Goal: Task Accomplishment & Management: Manage account settings

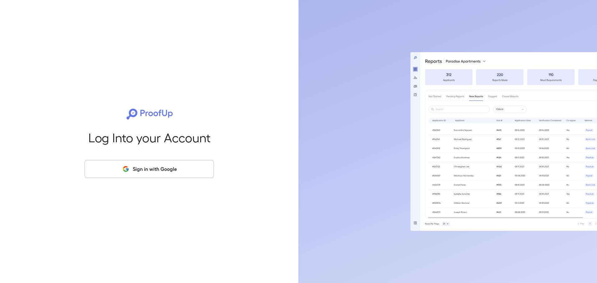
click at [124, 167] on icon "button" at bounding box center [126, 169] width 8 height 7
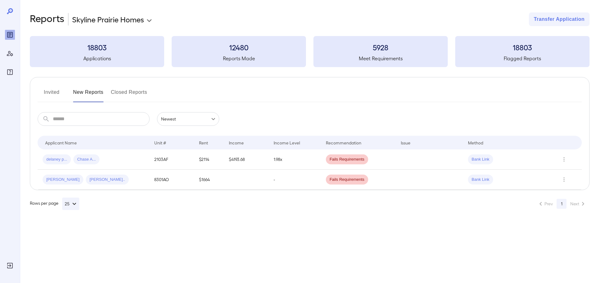
click at [52, 96] on button "Invited" at bounding box center [52, 94] width 28 height 15
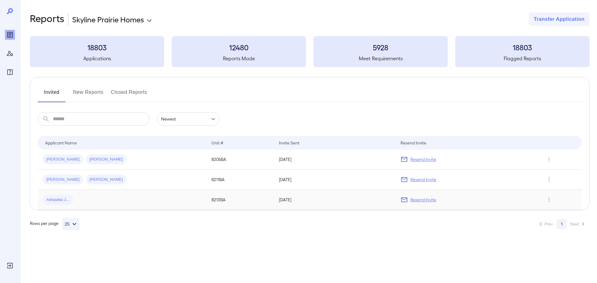
click at [425, 200] on p "Resend Invite" at bounding box center [424, 200] width 26 height 6
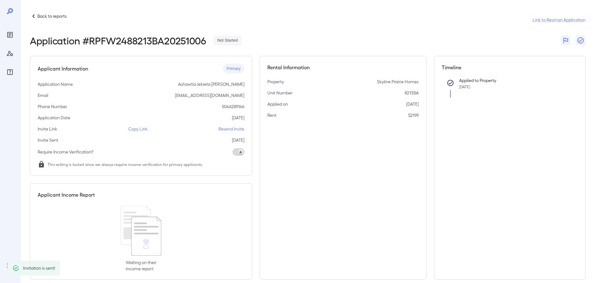
click at [227, 127] on p "Resend Invite" at bounding box center [231, 129] width 26 height 6
click at [57, 11] on div "Back to reports Link to Resman Application Application # RPFW2488213BA20251006 …" at bounding box center [306, 146] width 573 height 292
click at [54, 15] on p "Back to reports" at bounding box center [51, 16] width 29 height 6
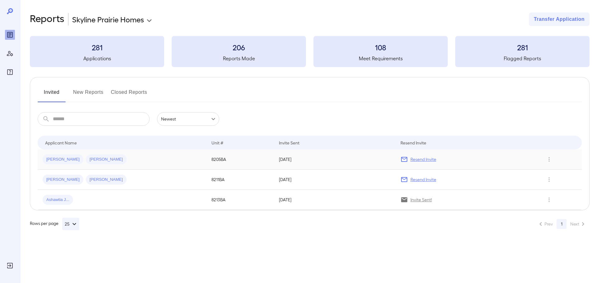
click at [125, 161] on div "[PERSON_NAME] [PERSON_NAME]" at bounding box center [122, 160] width 159 height 10
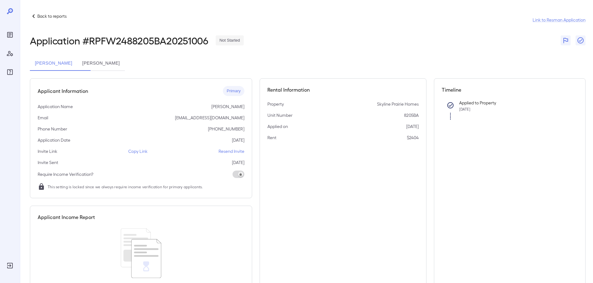
click at [57, 13] on p "Back to reports" at bounding box center [51, 16] width 29 height 6
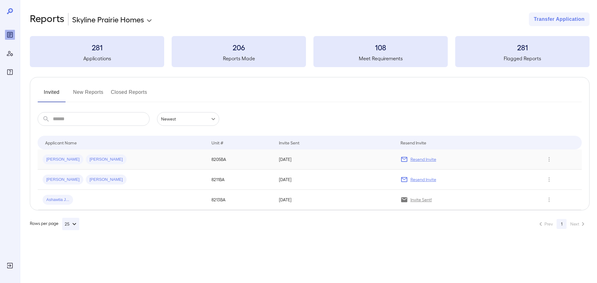
click at [430, 158] on p "Resend Invite" at bounding box center [424, 159] width 26 height 6
